Goal: Information Seeking & Learning: Stay updated

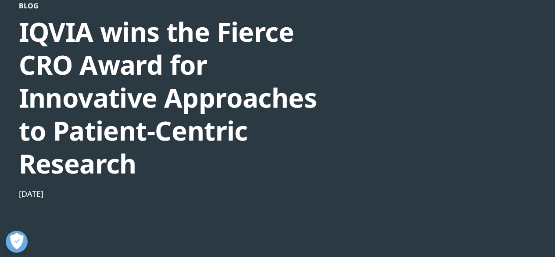
scroll to position [88, 0]
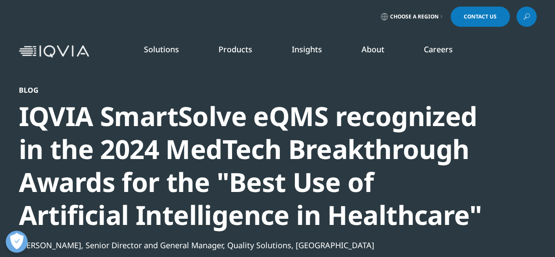
click at [95, 11] on div "Choose a Region Contact Us" at bounding box center [278, 17] width 518 height 20
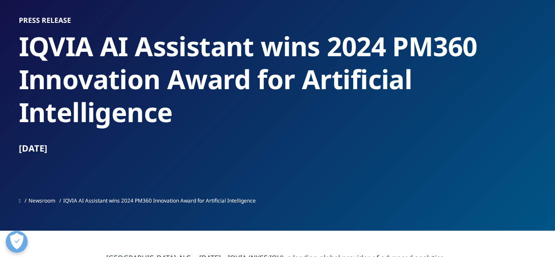
scroll to position [58, 0]
